Goal: Entertainment & Leisure: Consume media (video, audio)

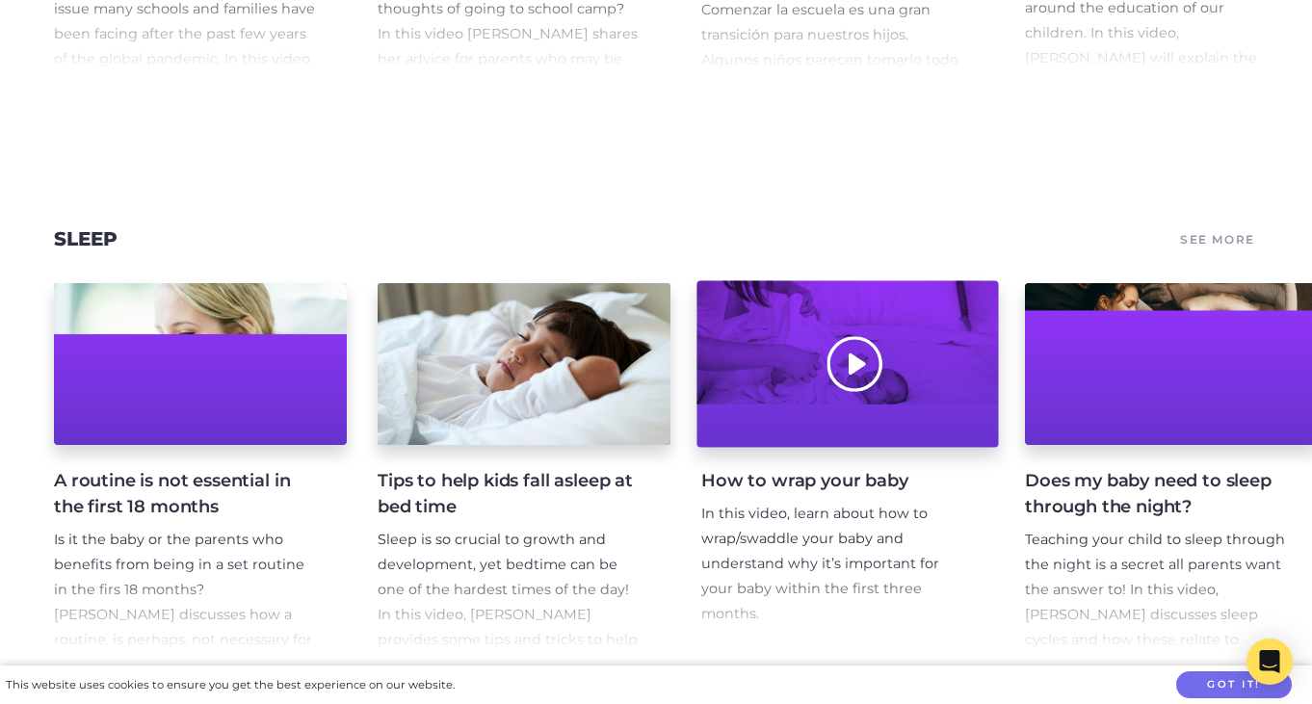
scroll to position [11178, 0]
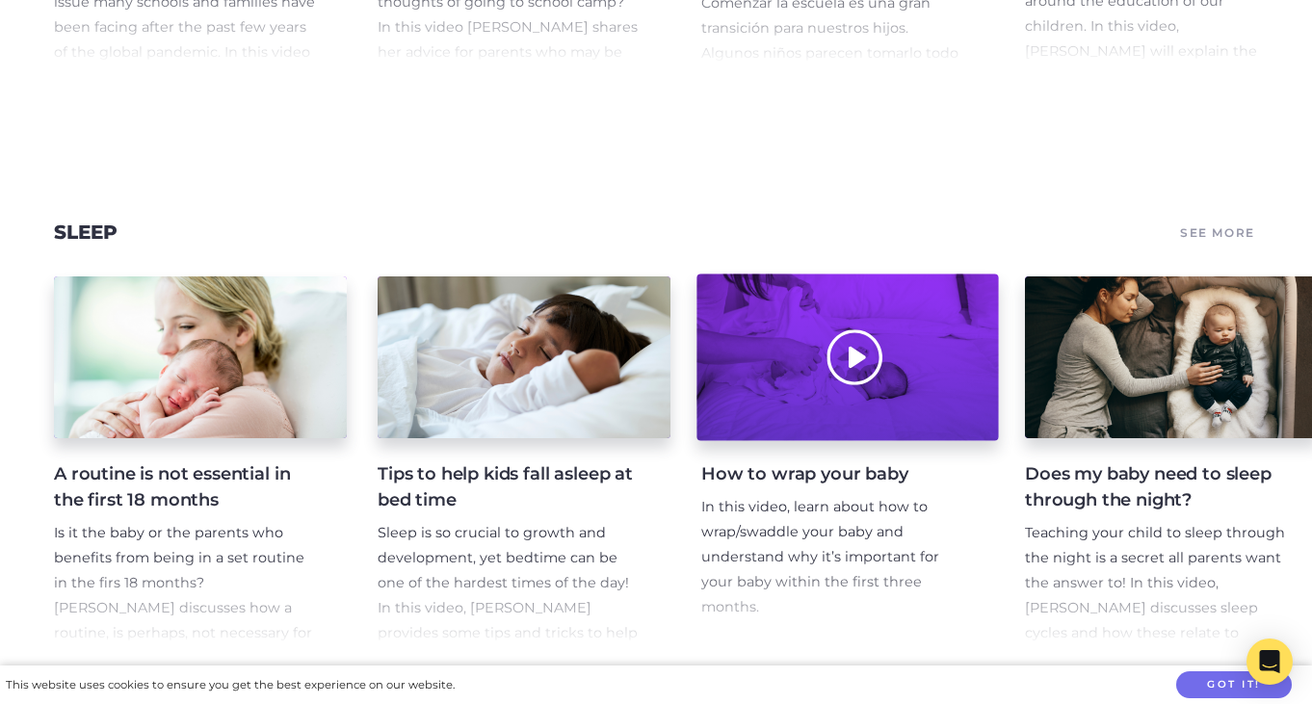
click at [875, 347] on div at bounding box center [847, 358] width 302 height 167
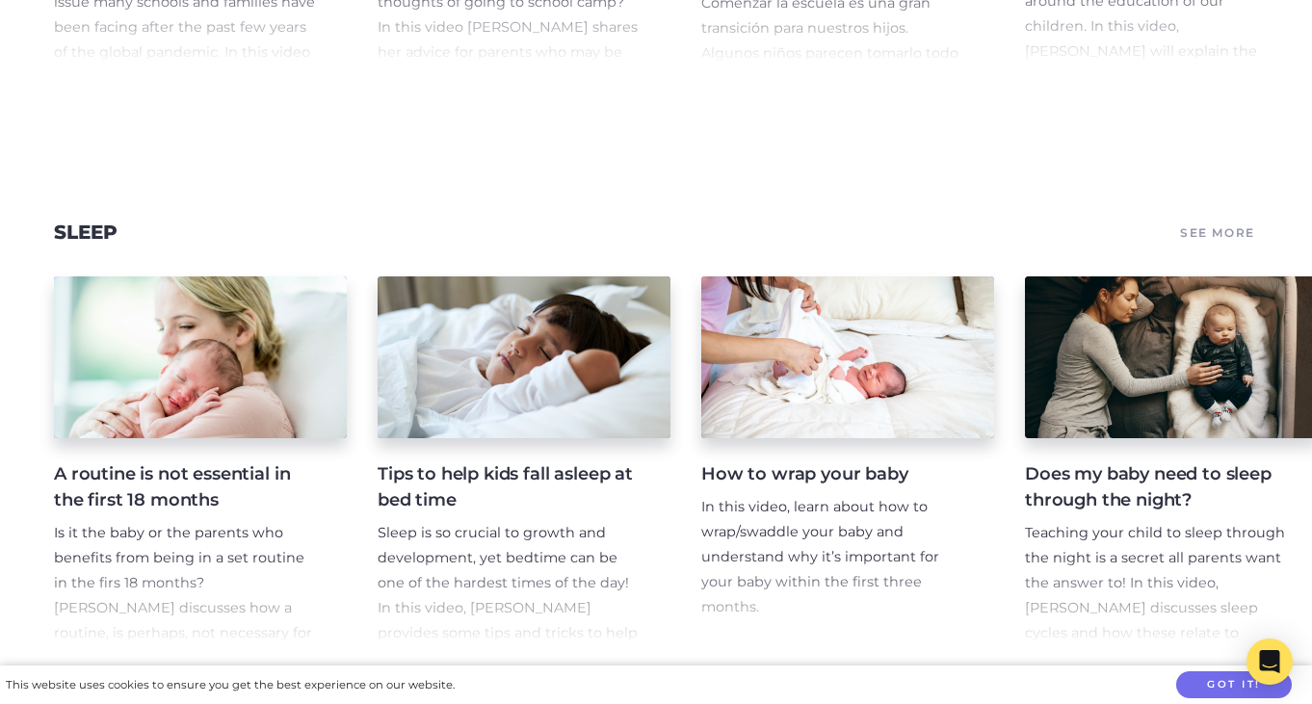
click at [783, 461] on h4 "How to wrap your baby" at bounding box center [832, 474] width 262 height 26
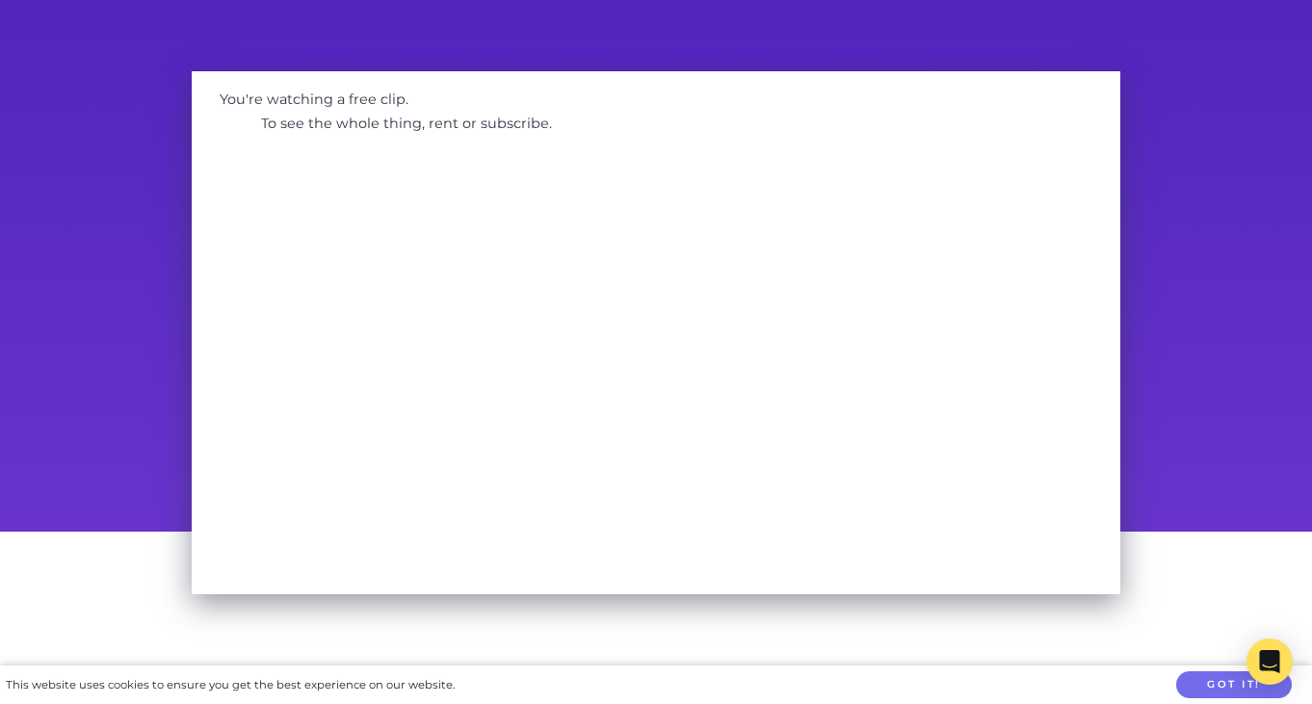
scroll to position [94, 0]
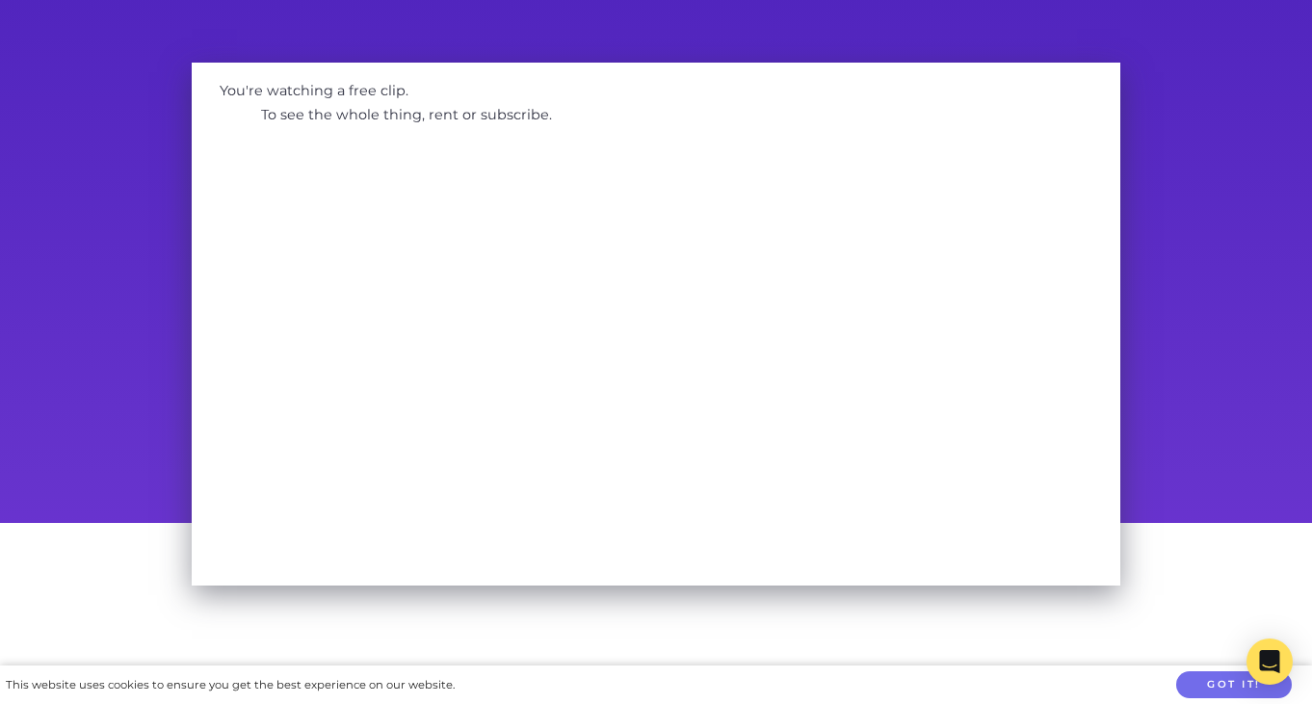
scroll to position [116, 0]
